Goal: Task Accomplishment & Management: Use online tool/utility

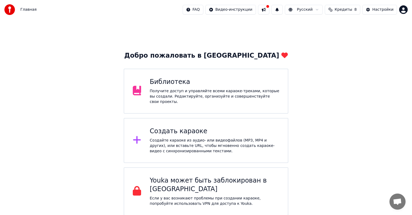
click at [186, 139] on div "Создайте караоке из аудио- или видеофайлов (MP3, MP4 и других), или вставьте UR…" at bounding box center [215, 146] width 130 height 16
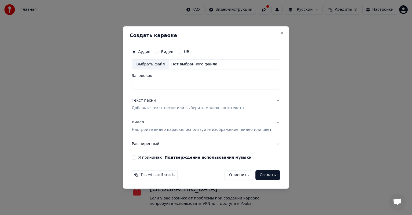
click at [152, 66] on div "Выбрать файл" at bounding box center [150, 65] width 37 height 10
type input "**********"
click at [270, 100] on button "Текст песни Добавьте текст песни или выберите модель автотекста" at bounding box center [206, 104] width 148 height 21
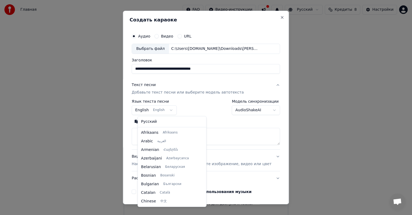
click at [173, 110] on body "Главная FAQ Видео-инструкции Русский Кредиты 8 Настройки Добро пожаловать в You…" at bounding box center [206, 108] width 412 height 216
select select "**"
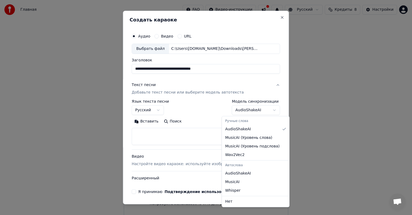
click at [264, 110] on body "Главная FAQ Видео-инструкции Русский Кредиты 8 Настройки Добро пожаловать в You…" at bounding box center [206, 108] width 412 height 216
select select "**********"
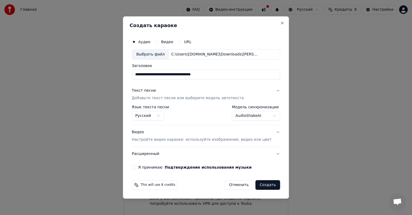
click at [204, 139] on p "Настройте видео караоке: используйте изображение, видео или цвет" at bounding box center [202, 139] width 140 height 5
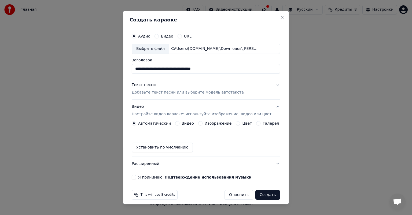
click at [200, 124] on button "Изображение" at bounding box center [200, 123] width 4 height 4
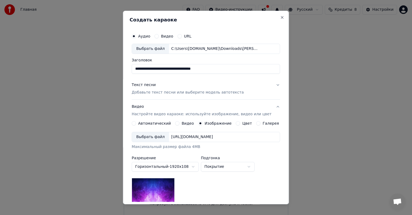
click at [154, 136] on div "Выбрать файл" at bounding box center [150, 137] width 37 height 10
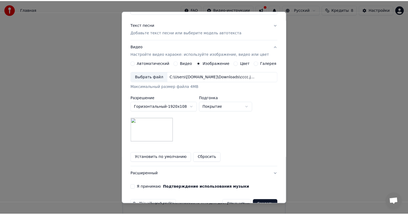
scroll to position [74, 0]
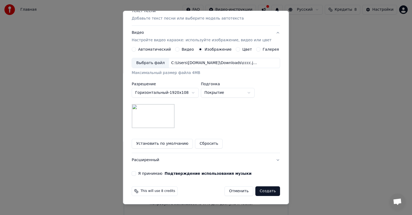
click at [136, 172] on button "Я принимаю Подтверждение использования музыки" at bounding box center [134, 174] width 4 height 4
click at [260, 190] on button "Создать" at bounding box center [268, 192] width 25 height 10
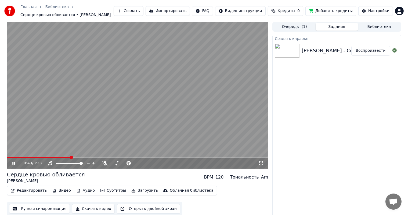
click at [15, 163] on icon at bounding box center [13, 163] width 3 height 3
click at [89, 210] on button "Скачать видео" at bounding box center [93, 209] width 43 height 10
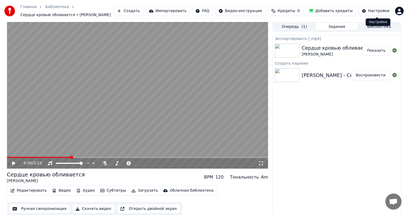
click at [374, 11] on div "Настройки" at bounding box center [378, 10] width 21 height 5
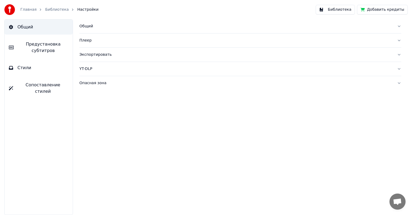
click at [398, 26] on button "Общий" at bounding box center [240, 26] width 322 height 14
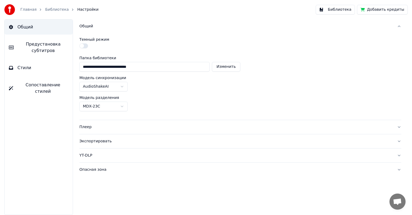
click at [399, 127] on button "Плеер" at bounding box center [240, 127] width 322 height 14
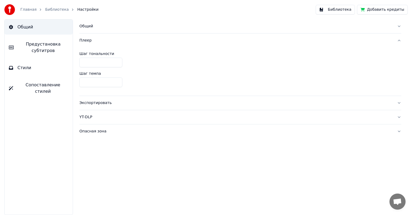
click at [399, 103] on button "Экспортировать" at bounding box center [240, 103] width 322 height 14
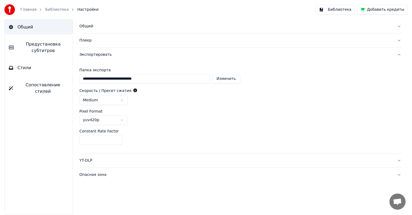
click at [399, 159] on button "YT-DLP" at bounding box center [240, 161] width 322 height 14
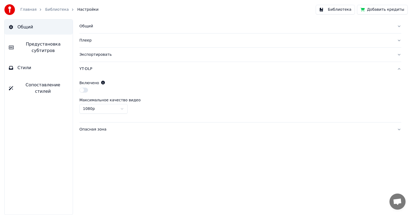
click at [399, 129] on button "Опасная зона" at bounding box center [240, 130] width 322 height 14
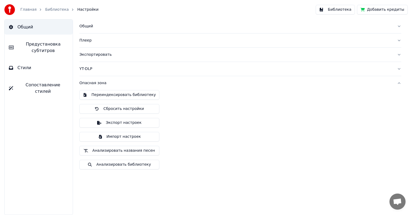
click at [399, 129] on div "Переиндексировать библиотеку Сбросить настройки Экспорт настроек Импорт настрое…" at bounding box center [240, 132] width 322 height 84
click at [24, 68] on span "Стили" at bounding box center [24, 68] width 14 height 6
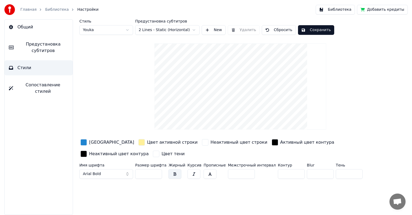
click at [39, 48] on span "Предустановка субтитров" at bounding box center [43, 47] width 50 height 13
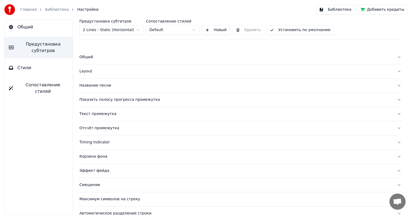
click at [27, 88] on span "Сопоставление стилей" at bounding box center [42, 88] width 51 height 13
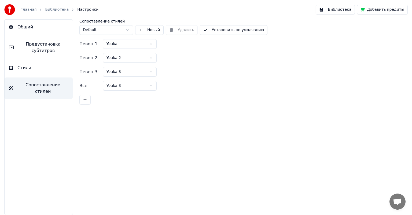
click at [28, 10] on link "Главная" at bounding box center [28, 9] width 16 height 5
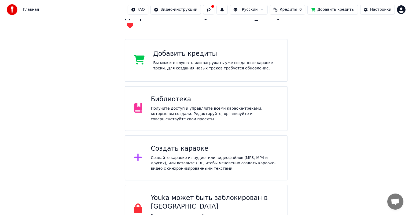
scroll to position [40, 0]
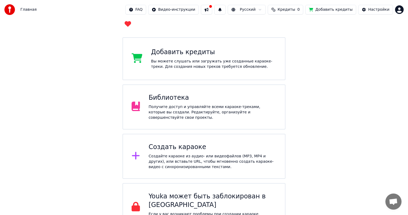
click at [177, 154] on div "Создайте караоке из аудио- или видеофайлов (MP3, MP4 и других), или вставьте UR…" at bounding box center [212, 162] width 128 height 16
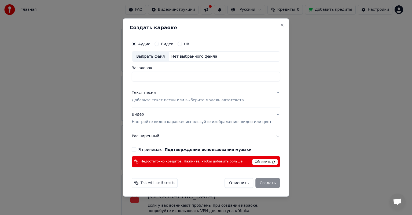
click at [159, 56] on div "Выбрать файл" at bounding box center [150, 57] width 37 height 10
type input "**********"
click at [270, 92] on button "Текст песни Добавьте текст песни или выберите модель автотекста" at bounding box center [206, 96] width 148 height 21
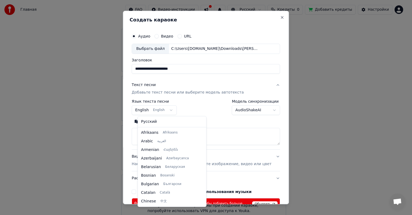
click at [174, 110] on body "Главная FAQ Видео-инструкции Русский Кредиты 0 Добавить кредиты Настройки Добро…" at bounding box center [204, 91] width 408 height 263
select select "**"
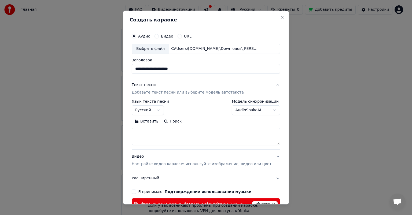
click at [265, 109] on body "Главная FAQ Видео-инструкции Русский Кредиты 0 Добавить кредиты Настройки Добро…" at bounding box center [204, 91] width 408 height 263
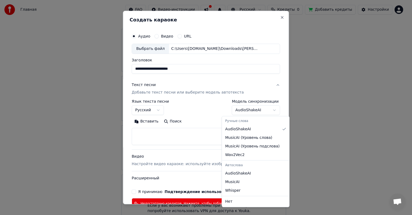
select select "**********"
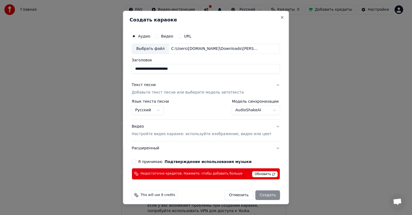
scroll to position [4, 0]
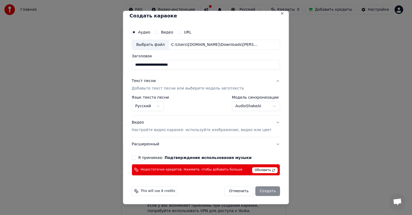
click at [211, 130] on p "Настройте видео караоке: используйте изображение, видео или цвет" at bounding box center [202, 130] width 140 height 5
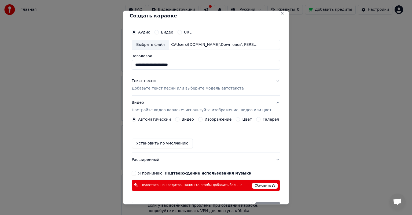
click at [198, 118] on button "Изображение" at bounding box center [200, 119] width 4 height 4
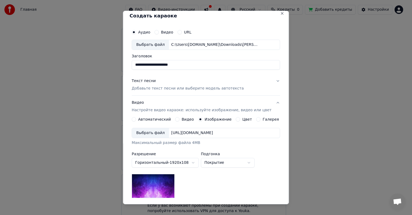
click at [152, 131] on div "Выбрать файл" at bounding box center [150, 133] width 37 height 10
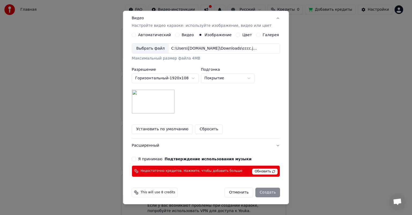
scroll to position [90, 0]
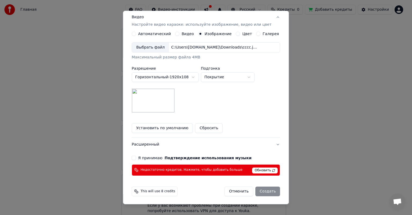
click at [136, 157] on button "Я принимаю Подтверждение использования музыки" at bounding box center [134, 158] width 4 height 4
click at [258, 169] on span "Обновить" at bounding box center [266, 171] width 26 height 6
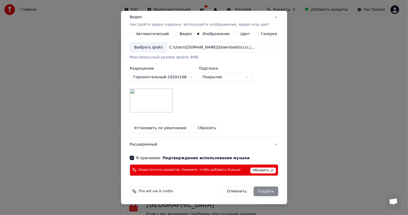
scroll to position [19, 0]
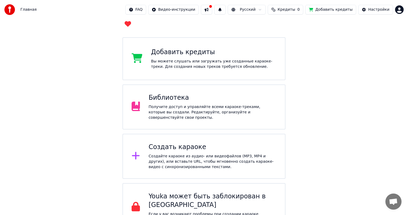
click at [184, 48] on div "Добавить кредиты Вы можете слушать или загружать уже созданные караоке-треки. Д…" at bounding box center [213, 58] width 125 height 21
click at [185, 104] on div "Получите доступ и управляйте всеми караоке-треками, которые вы создали. Редакти…" at bounding box center [212, 112] width 128 height 16
